Goal: Task Accomplishment & Management: Manage account settings

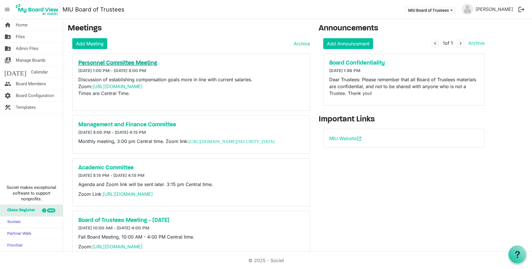
click at [116, 62] on h5 "Personnel Committee Meeting" at bounding box center [191, 63] width 226 height 7
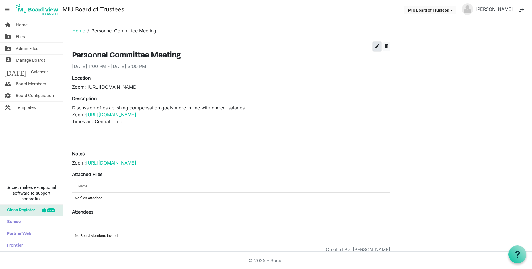
click at [375, 45] on span "edit" at bounding box center [377, 46] width 5 height 5
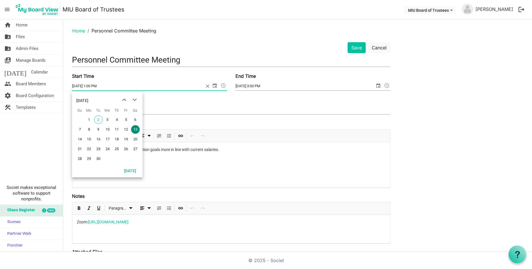
click at [215, 85] on span "select" at bounding box center [214, 85] width 7 height 7
click at [117, 129] on span "11" at bounding box center [116, 129] width 9 height 9
type input "9/11/2025 1:00 PM"
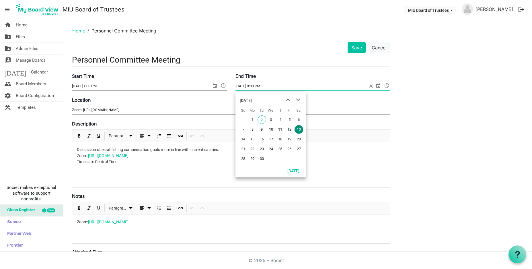
click at [378, 85] on span "select" at bounding box center [378, 85] width 7 height 7
click at [281, 129] on span "11" at bounding box center [280, 129] width 9 height 9
type input "9/11/2025 3:00 PM"
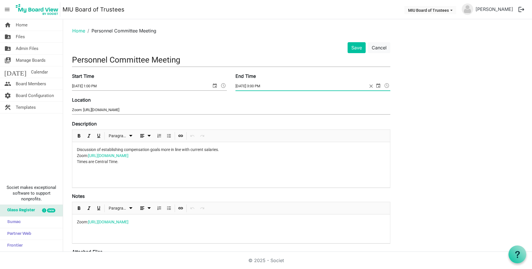
scroll to position [38, 0]
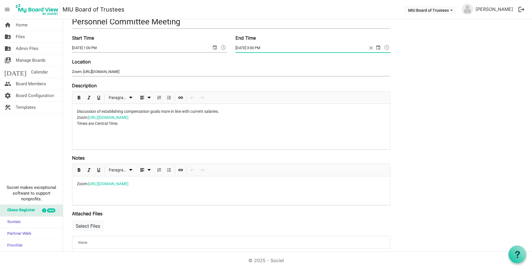
click at [125, 123] on p "Discussion of establishing compensation goals more in line with current salarie…" at bounding box center [231, 126] width 309 height 36
click at [77, 112] on p "Discussion of establishing compensation goals more in line with current salarie…" at bounding box center [231, 126] width 309 height 36
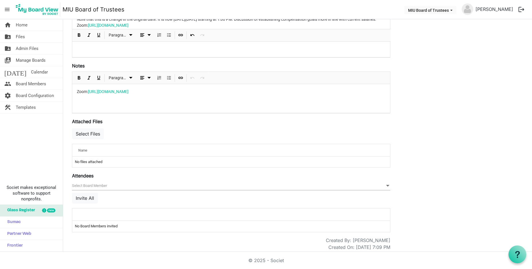
scroll to position [140, 0]
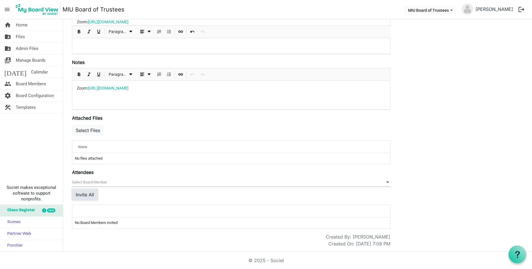
click at [85, 194] on button "Invite All" at bounding box center [85, 194] width 26 height 11
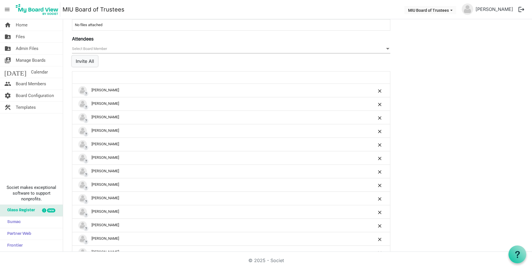
scroll to position [268, 0]
click at [84, 66] on button "Invite All" at bounding box center [85, 60] width 26 height 11
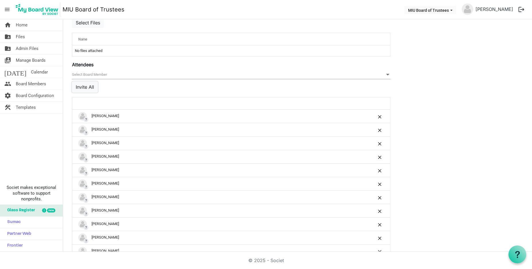
scroll to position [229, 0]
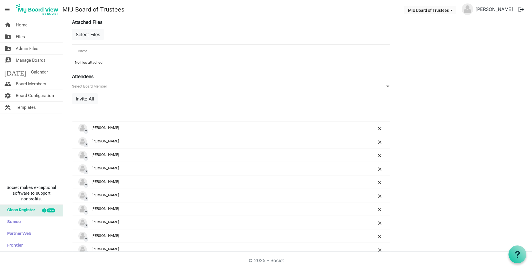
click at [87, 80] on label "Attendees" at bounding box center [83, 76] width 22 height 7
click at [0, 0] on input "Attendees" at bounding box center [0, 0] width 0 height 0
click at [98, 91] on span "null" at bounding box center [231, 86] width 318 height 9
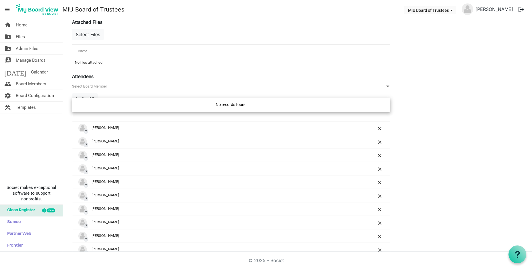
click at [134, 89] on span "null" at bounding box center [231, 86] width 318 height 9
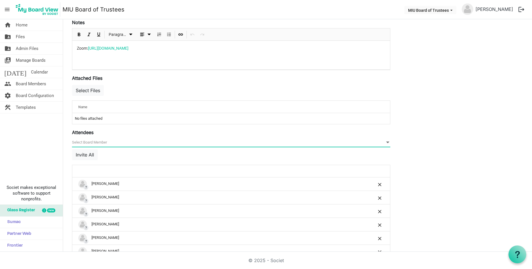
scroll to position [191, 0]
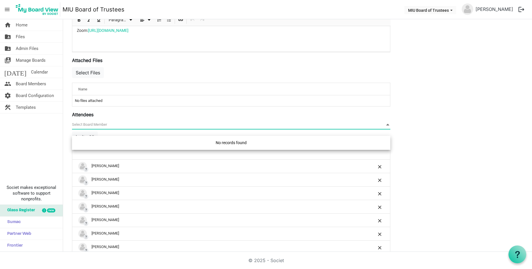
click at [88, 129] on span "null" at bounding box center [231, 124] width 318 height 9
click at [231, 143] on div "No records found" at bounding box center [231, 143] width 318 height 14
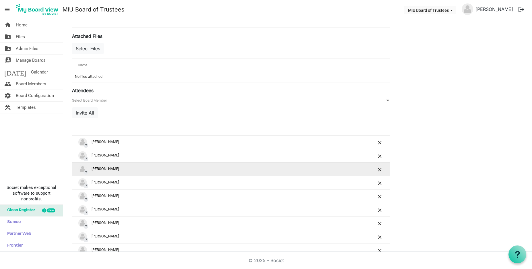
scroll to position [233, 0]
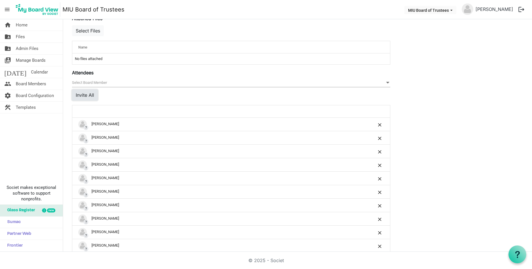
click at [81, 99] on button "Invite All" at bounding box center [85, 94] width 26 height 11
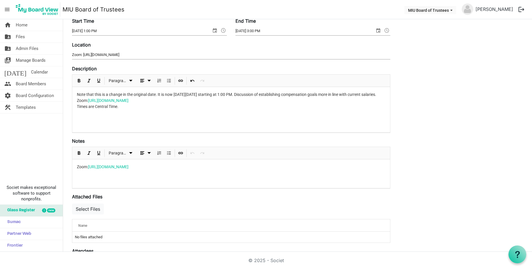
scroll to position [0, 0]
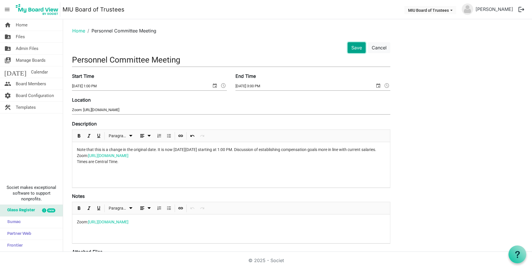
click at [354, 46] on button "Save" at bounding box center [357, 47] width 18 height 11
click at [357, 47] on button "Save" at bounding box center [357, 47] width 18 height 11
click at [355, 48] on button "Save" at bounding box center [357, 47] width 18 height 11
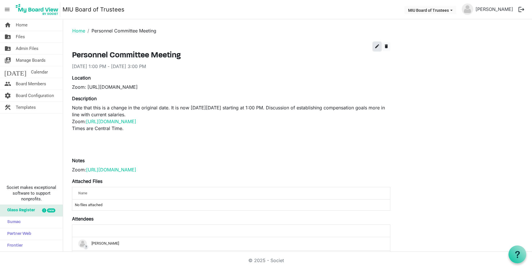
click at [376, 45] on span "edit" at bounding box center [377, 46] width 5 height 5
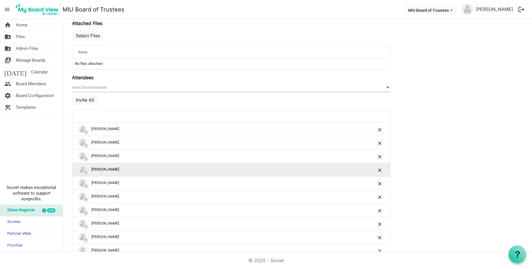
scroll to position [268, 0]
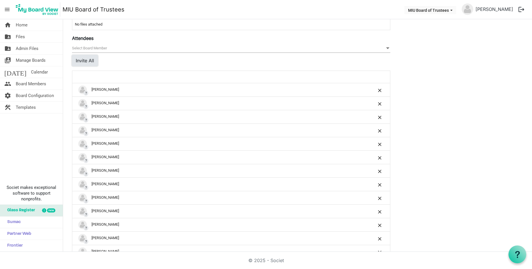
click at [85, 66] on button "Invite All" at bounding box center [85, 60] width 26 height 11
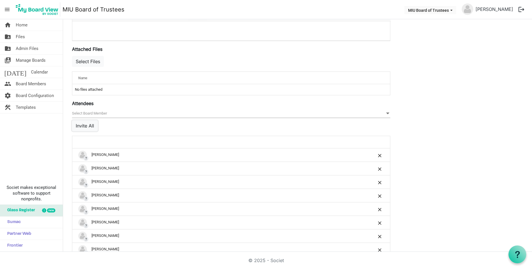
scroll to position [191, 0]
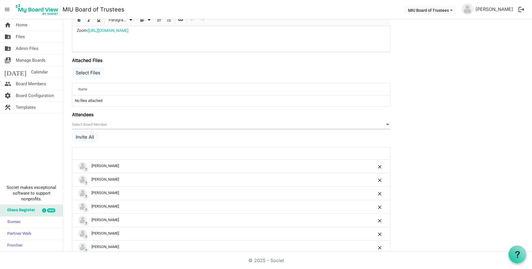
drag, startPoint x: 88, startPoint y: 118, endPoint x: 92, endPoint y: 128, distance: 10.9
click at [88, 118] on label "Attendees" at bounding box center [83, 114] width 22 height 7
click at [0, 0] on input "Attendees" at bounding box center [0, 0] width 0 height 0
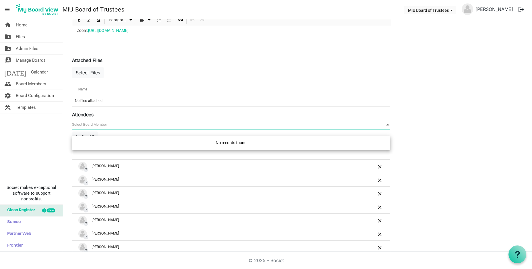
click at [90, 129] on span "null" at bounding box center [231, 124] width 318 height 9
click at [223, 143] on div "No records found" at bounding box center [231, 143] width 318 height 14
click at [130, 129] on span "null" at bounding box center [231, 124] width 318 height 9
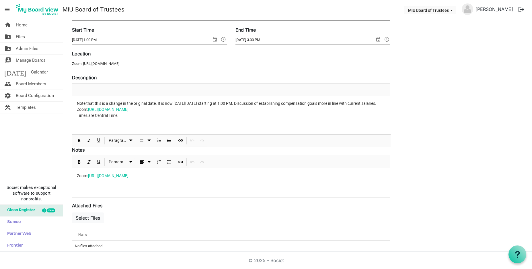
scroll to position [0, 0]
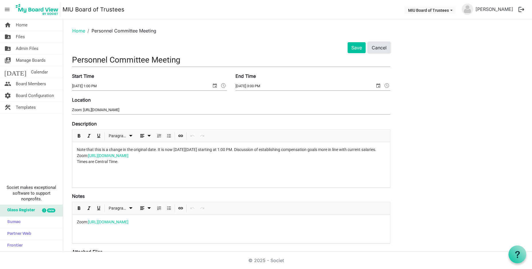
click at [380, 47] on button "Cancel" at bounding box center [379, 47] width 22 height 11
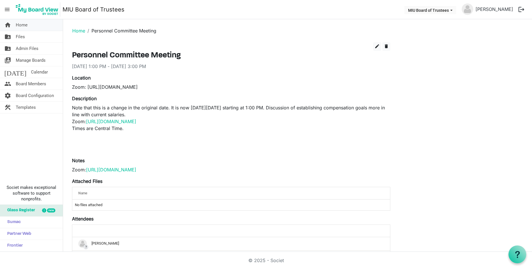
click at [22, 25] on span "Home" at bounding box center [22, 24] width 12 height 11
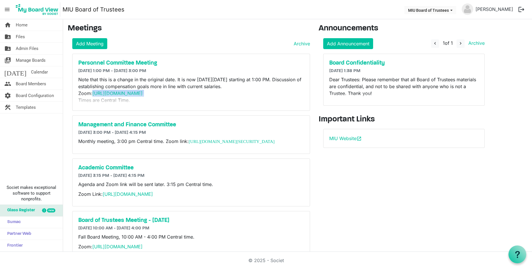
drag, startPoint x: 93, startPoint y: 93, endPoint x: 261, endPoint y: 91, distance: 168.3
click at [261, 91] on p "Note that this is a change in the original date. It is now on Thursday, Septemb…" at bounding box center [191, 100] width 226 height 48
copy span "[URL][DOMAIN_NAME]"
